Goal: Transaction & Acquisition: Purchase product/service

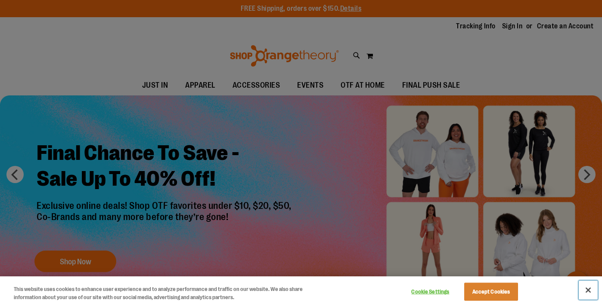
click at [590, 289] on button "Close" at bounding box center [587, 290] width 19 height 19
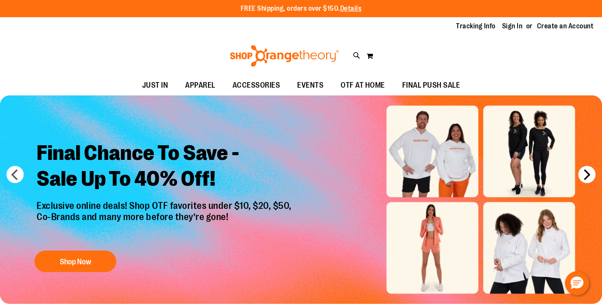
click at [592, 175] on button "next" at bounding box center [586, 174] width 17 height 17
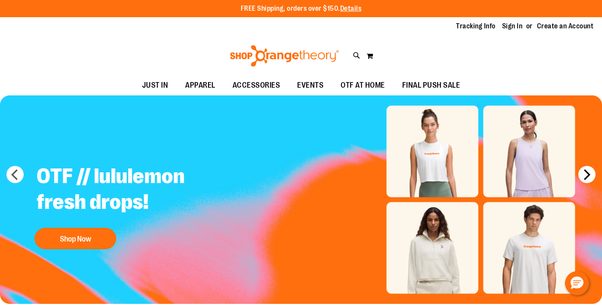
click at [590, 176] on button "next" at bounding box center [586, 174] width 17 height 17
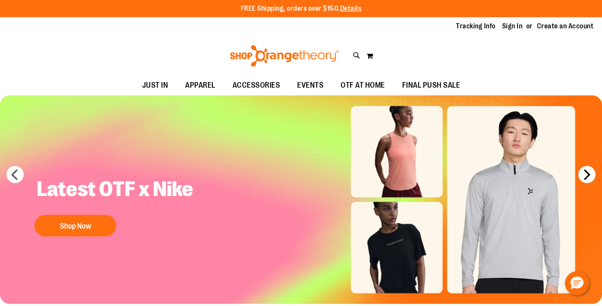
click at [590, 176] on button "next" at bounding box center [586, 174] width 17 height 17
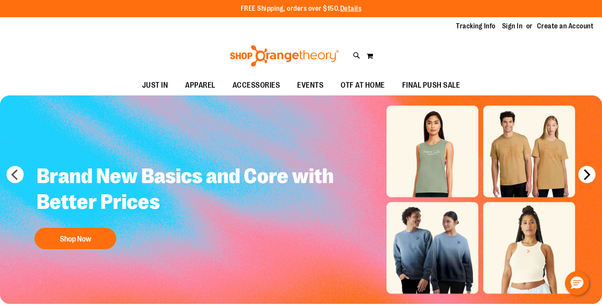
click at [590, 176] on button "next" at bounding box center [586, 174] width 17 height 17
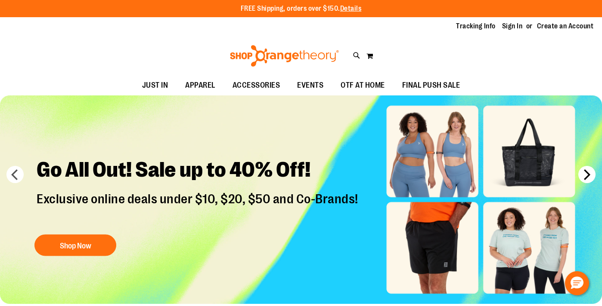
click at [590, 176] on button "next" at bounding box center [586, 174] width 17 height 17
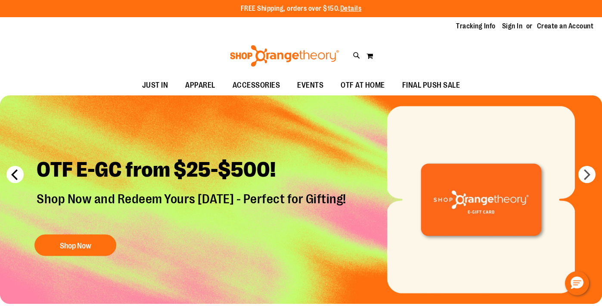
click at [19, 180] on button "prev" at bounding box center [14, 174] width 17 height 17
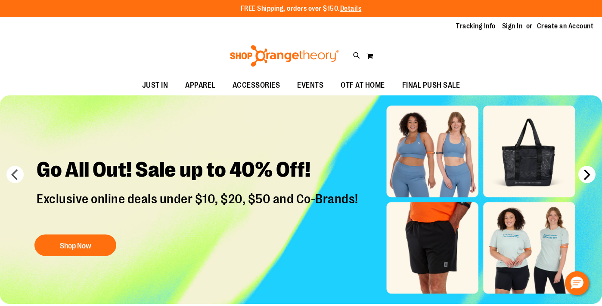
click at [593, 175] on button "next" at bounding box center [586, 174] width 17 height 17
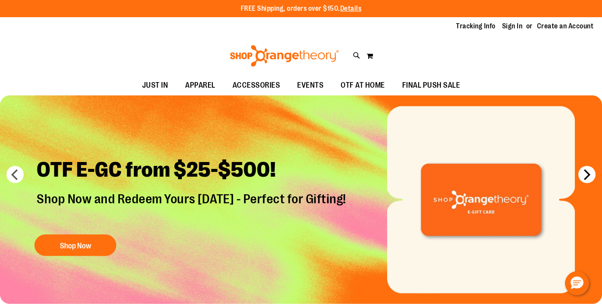
click at [593, 175] on button "next" at bounding box center [586, 174] width 17 height 17
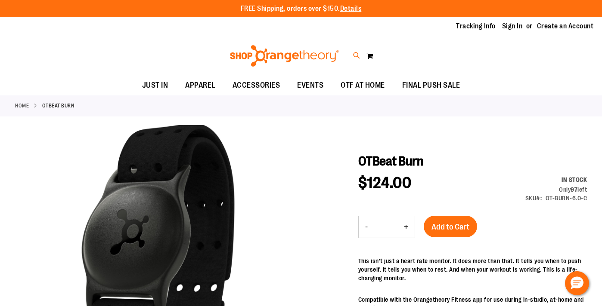
click at [354, 58] on icon at bounding box center [356, 56] width 7 height 10
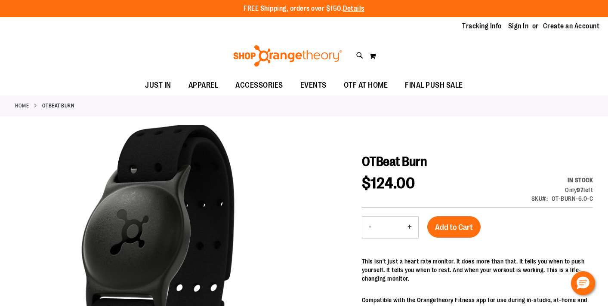
type input "******"
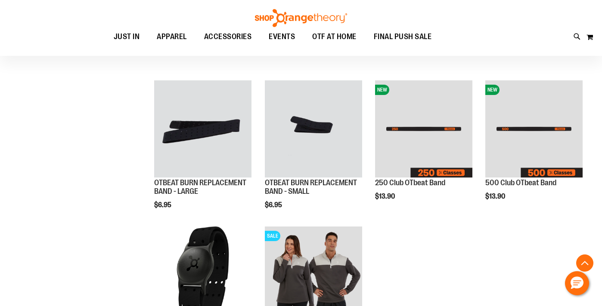
scroll to position [453, 0]
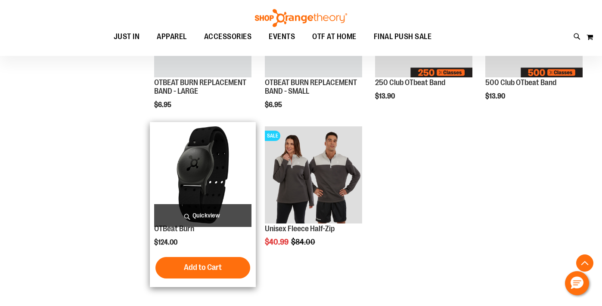
click at [190, 148] on img "product" at bounding box center [202, 175] width 97 height 97
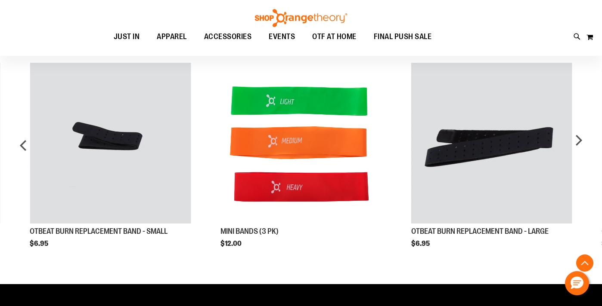
scroll to position [564, 0]
